Goal: Find specific page/section: Find specific page/section

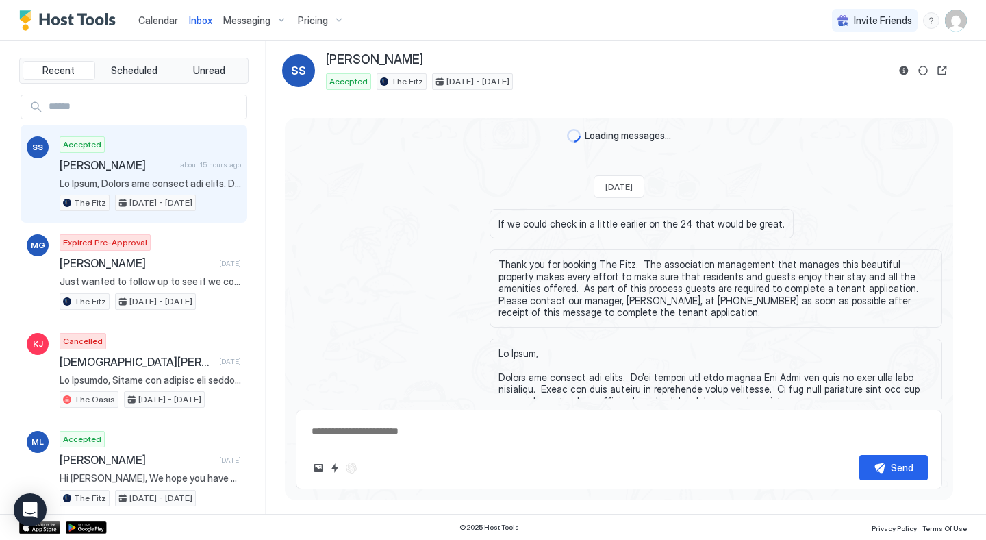
scroll to position [1101, 0]
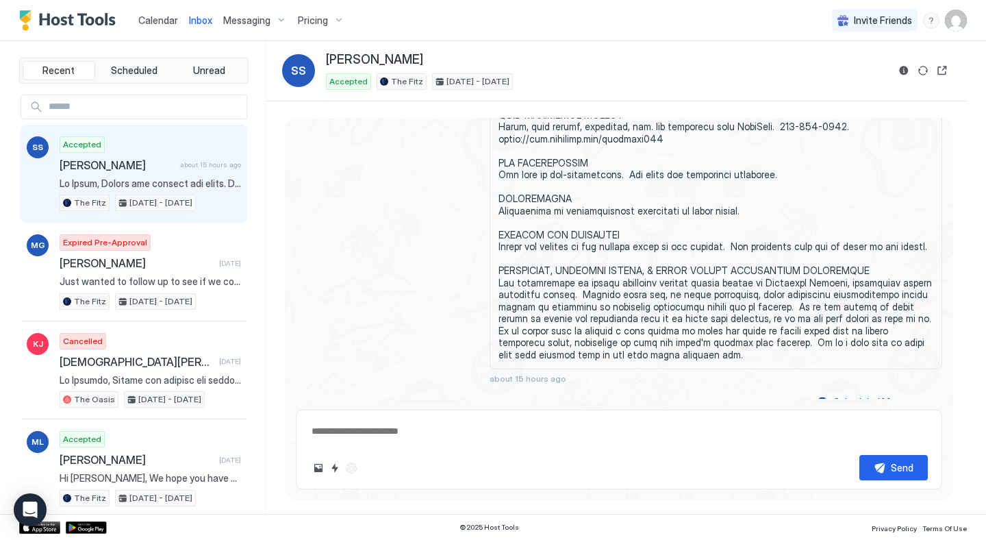
click at [161, 28] on div "Calendar" at bounding box center [158, 20] width 51 height 25
click at [158, 18] on span "Calendar" at bounding box center [158, 20] width 40 height 12
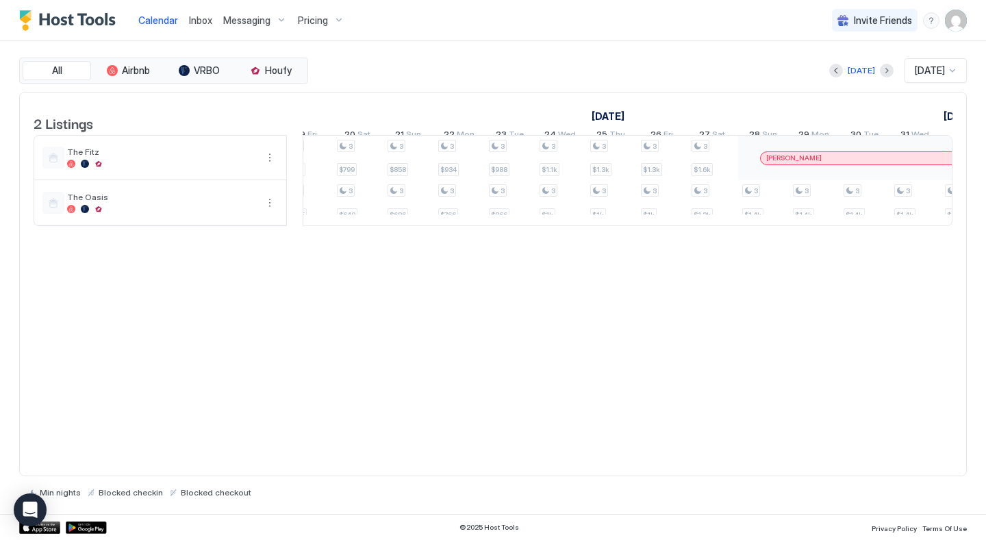
click at [191, 19] on span "Inbox" at bounding box center [200, 20] width 23 height 12
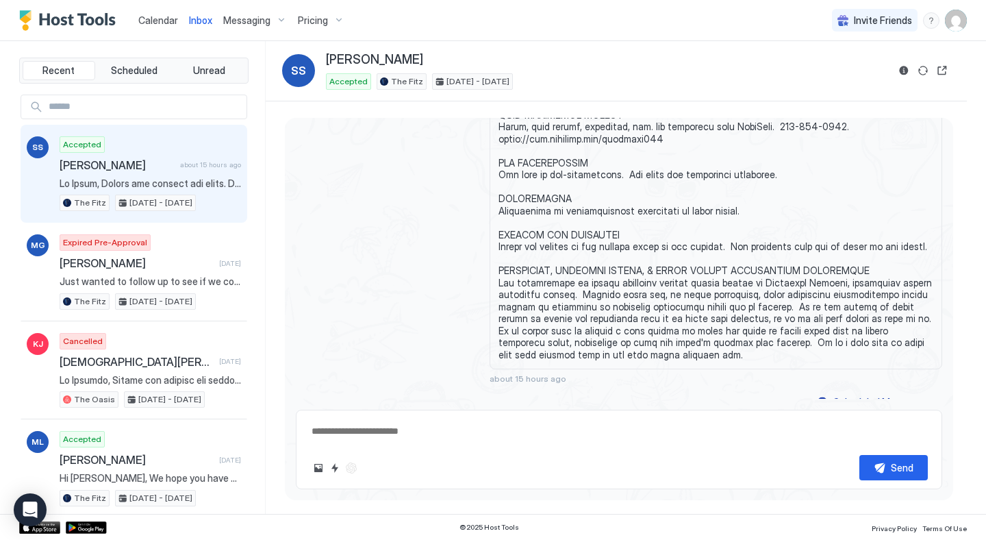
click at [163, 21] on span "Calendar" at bounding box center [158, 20] width 40 height 12
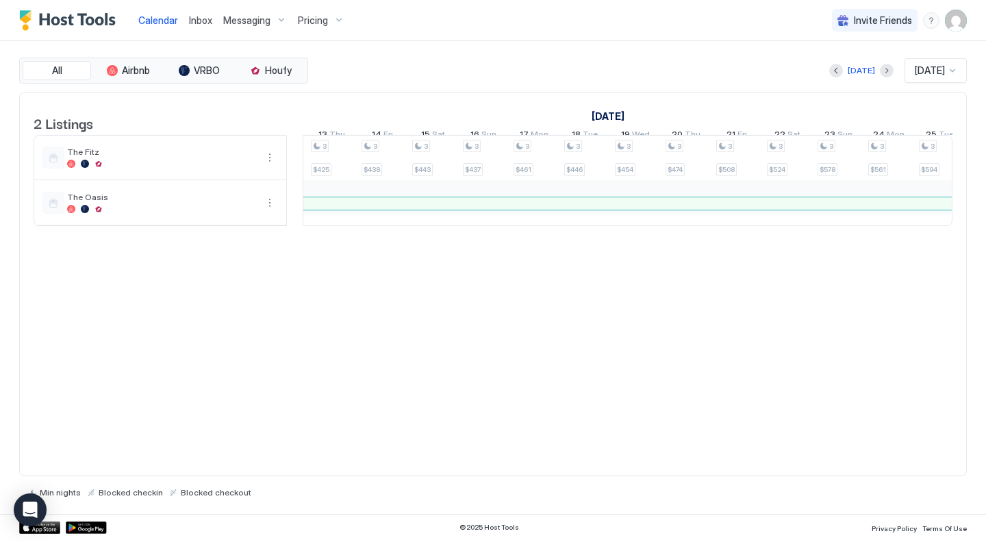
click at [192, 13] on link "Inbox" at bounding box center [200, 20] width 23 height 14
